Goal: Information Seeking & Learning: Get advice/opinions

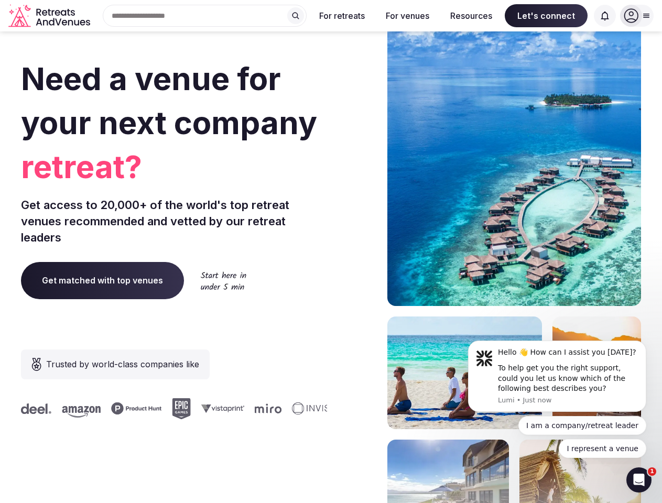
click at [331, 252] on div "Need a venue for your next company retreat? Get access to 20,000+ of the world'…" at bounding box center [331, 314] width 620 height 632
click at [205, 16] on div "Search Popular Destinations [GEOGRAPHIC_DATA], [GEOGRAPHIC_DATA] [GEOGRAPHIC_DA…" at bounding box center [200, 16] width 212 height 22
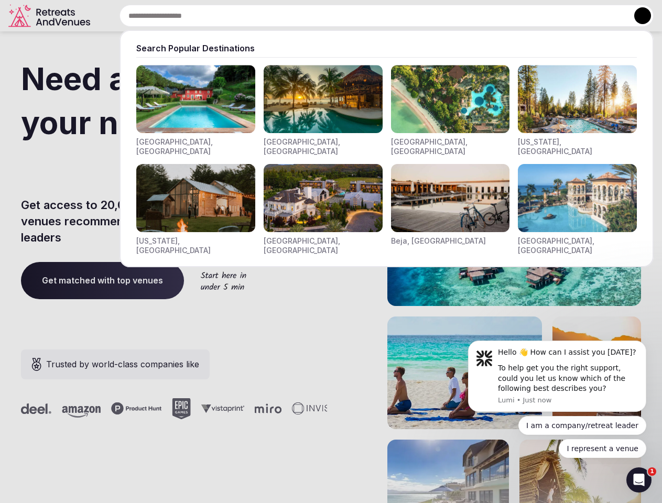
click at [296, 16] on input "text" at bounding box center [387, 16] width 534 height 22
click at [342, 16] on input "text" at bounding box center [387, 16] width 534 height 22
click at [407, 16] on input "text" at bounding box center [387, 16] width 534 height 22
click at [471, 16] on input "text" at bounding box center [387, 16] width 534 height 22
click at [546, 16] on input "text" at bounding box center [387, 16] width 534 height 22
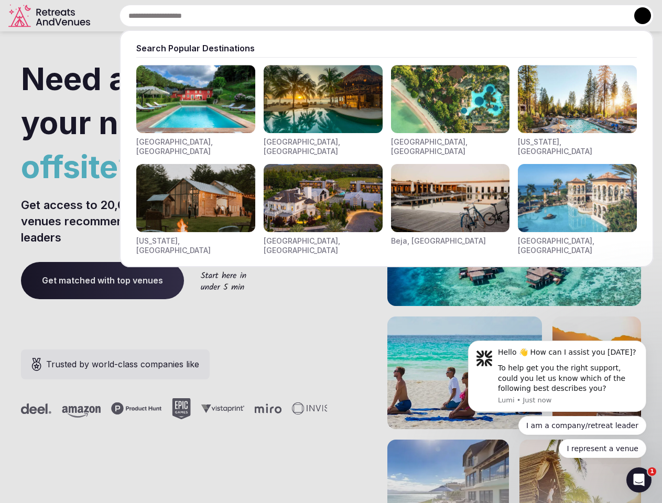
click at [605, 16] on input "text" at bounding box center [387, 16] width 534 height 22
click at [637, 16] on button at bounding box center [642, 15] width 17 height 17
click at [557, 376] on div "To help get you the right support, could you let us know which of the following…" at bounding box center [568, 378] width 140 height 31
